Goal: Navigation & Orientation: Find specific page/section

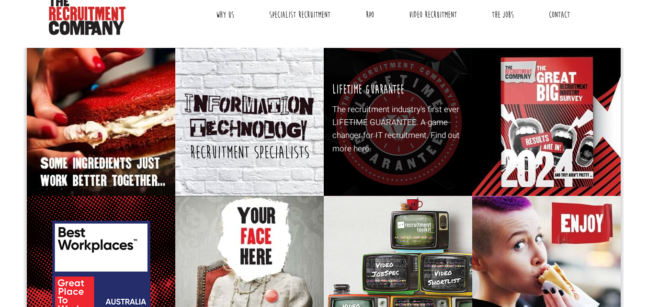
scroll to position [144, 0]
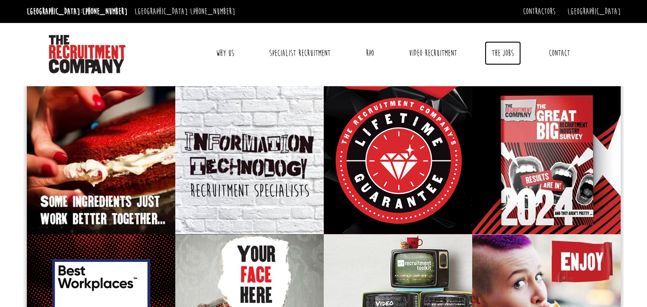
click at [500, 56] on link "The Jobs" at bounding box center [502, 53] width 36 height 24
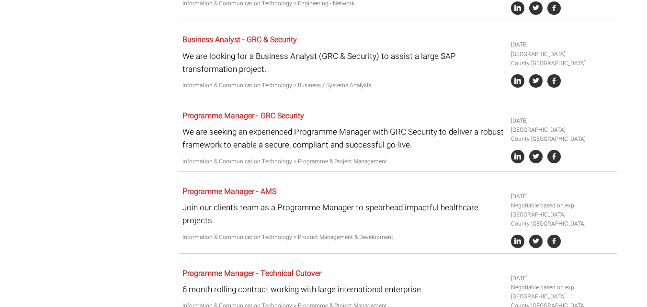
scroll to position [1197, 0]
